Goal: Check status: Check status

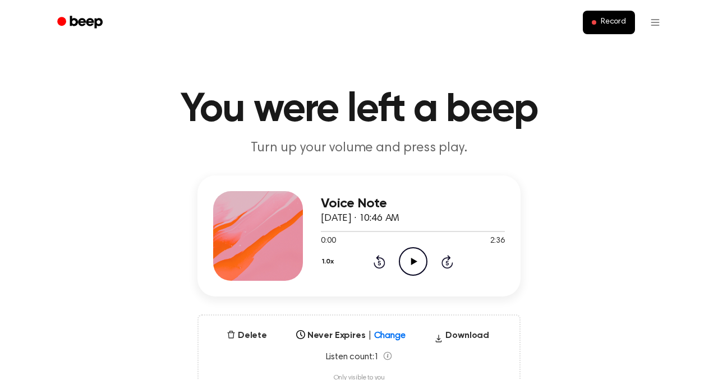
click at [408, 268] on icon "Play Audio" at bounding box center [413, 261] width 29 height 29
click at [408, 265] on icon "Pause Audio" at bounding box center [413, 261] width 29 height 29
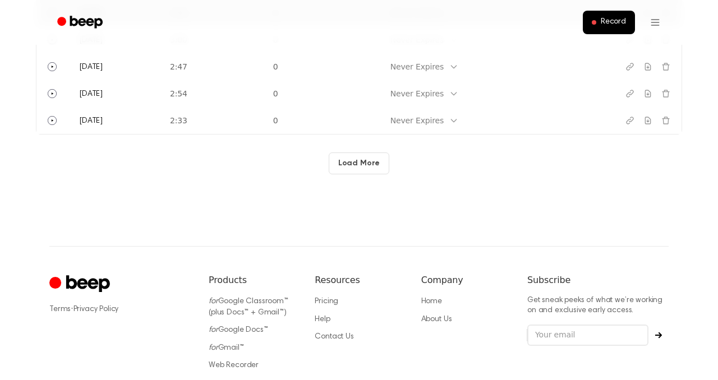
scroll to position [673, 0]
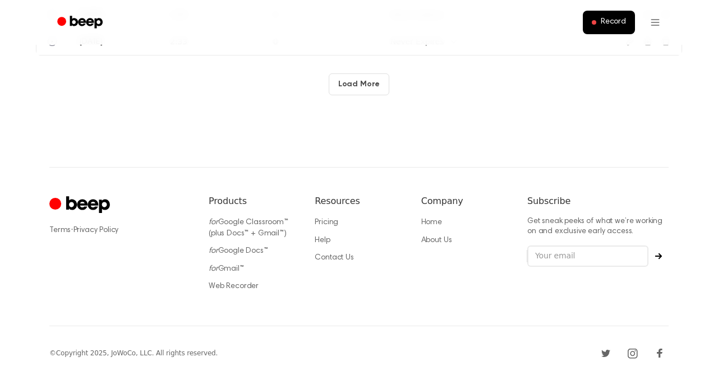
click at [344, 81] on button "Load More" at bounding box center [359, 84] width 61 height 22
